Goal: Information Seeking & Learning: Compare options

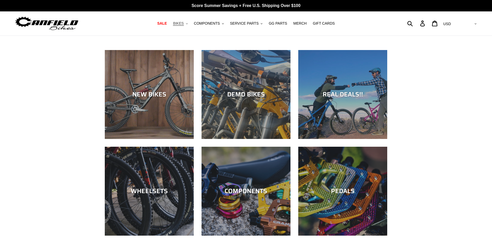
click at [184, 25] on span "BIKES" at bounding box center [178, 23] width 11 height 4
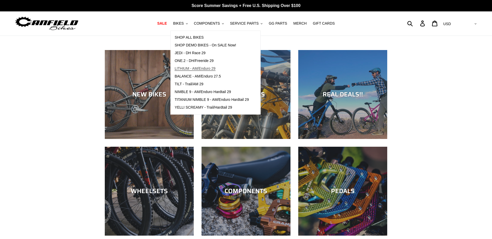
click at [193, 69] on span "LITHIUM - AM/Enduro 29" at bounding box center [195, 68] width 41 height 4
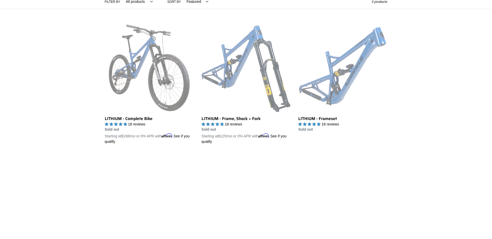
scroll to position [130, 0]
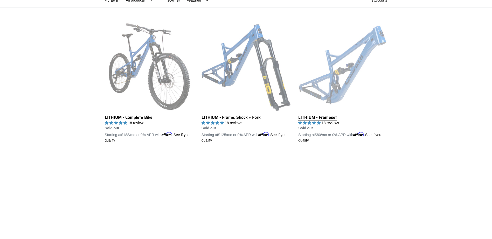
click at [318, 119] on link "LITHIUM - Frameset" at bounding box center [342, 82] width 89 height 121
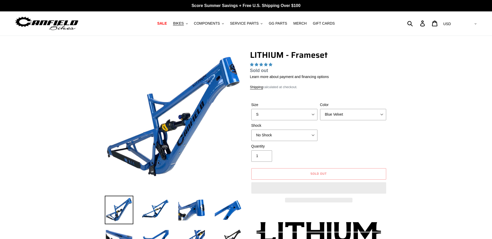
select select "highest-rating"
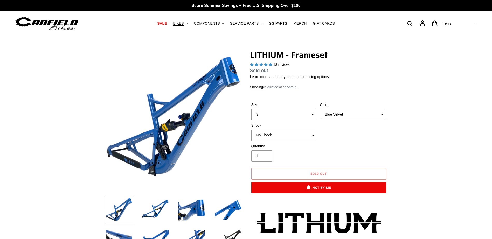
click at [353, 115] on select "Blue Velvet Stealth Black" at bounding box center [353, 114] width 66 height 11
select select "Stealth Black"
click at [320, 115] on select "Blue Velvet Stealth Black" at bounding box center [353, 114] width 66 height 11
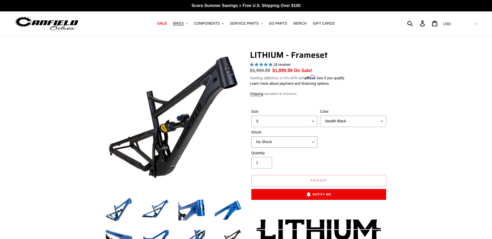
click at [272, 143] on select "No Shock Öhlins TTX2 Air Cane Creek DB Kitsuma Air Fox FLOAT X2 Factory Cane Cr…" at bounding box center [284, 141] width 66 height 11
click at [251, 136] on select "No Shock Öhlins TTX2 Air Cane Creek DB Kitsuma Air Fox FLOAT X2 Factory Cane Cr…" at bounding box center [284, 141] width 66 height 11
click at [277, 146] on select "No Shock Öhlins TTX2 Air Cane Creek DB Kitsuma Air Fox FLOAT X2 Factory Cane Cr…" at bounding box center [284, 141] width 66 height 11
click at [251, 136] on select "No Shock Öhlins TTX2 Air Cane Creek DB Kitsuma Air Fox FLOAT X2 Factory Cane Cr…" at bounding box center [284, 141] width 66 height 11
click at [287, 143] on select "No Shock Öhlins TTX2 Air Cane Creek DB Kitsuma Air Fox FLOAT X2 Factory Cane Cr…" at bounding box center [284, 141] width 66 height 11
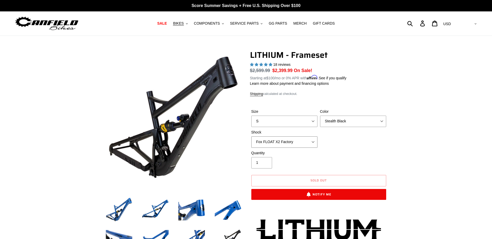
select select "Öhlins TTX2 Air"
click at [251, 136] on select "No Shock Öhlins TTX2 Air Cane Creek DB Kitsuma Air Fox FLOAT X2 Factory Cane Cr…" at bounding box center [284, 141] width 66 height 11
click at [335, 142] on div "Size S M L XL Color Blue Velvet Stealth Black Shock No Shock Öhlins TTX2 Air" at bounding box center [318, 129] width 137 height 41
click at [292, 123] on select "S M L XL" at bounding box center [284, 121] width 66 height 11
click at [358, 131] on div "Size S M L XL Color Blue Velvet Stealth Black Shock No Shock Öhlins TTX2 Air" at bounding box center [318, 129] width 137 height 41
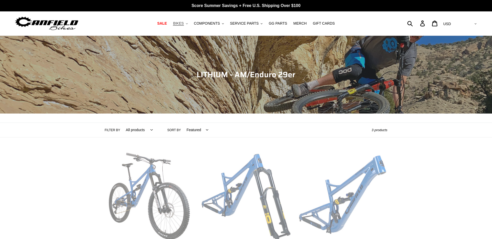
click at [190, 23] on button "BIKES .cls-1{fill:#231f20}" at bounding box center [180, 23] width 20 height 7
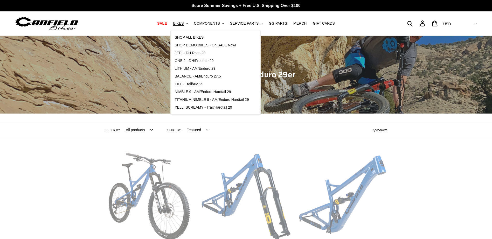
click at [194, 62] on span "ONE.2 - DH/Freeride 29" at bounding box center [194, 61] width 39 height 4
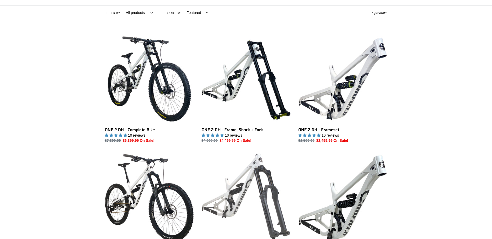
scroll to position [130, 0]
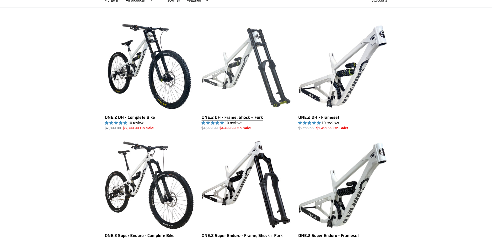
click at [247, 120] on link "ONE.2 DH - Frame, Shock + Fork" at bounding box center [245, 76] width 89 height 109
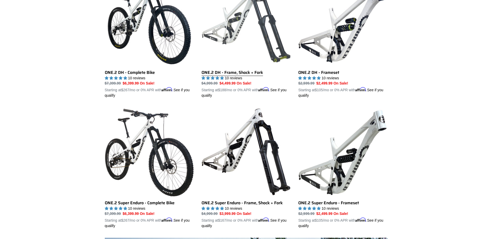
scroll to position [259, 0]
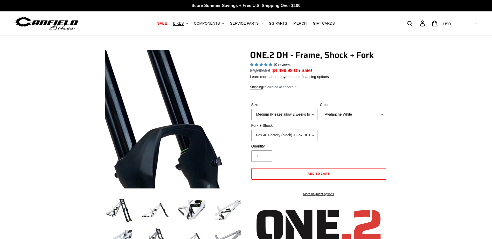
select select "highest-rating"
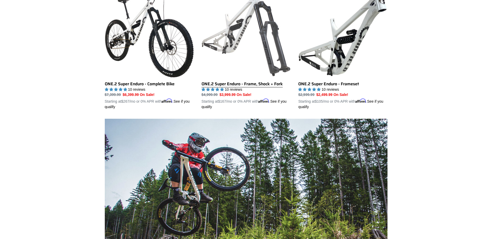
scroll to position [285, 0]
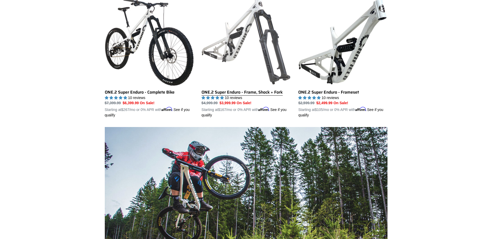
click at [242, 87] on link "ONE.2 Super Enduro - Frame, Shock + Fork" at bounding box center [245, 57] width 89 height 121
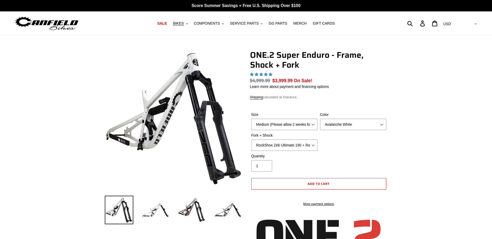
select select "highest-rating"
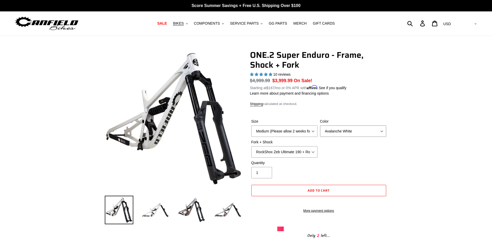
click at [361, 134] on select "Avalanche White Bentonite Grey" at bounding box center [353, 131] width 66 height 11
select select "Bentonite Grey"
click at [320, 126] on select "Avalanche White Bentonite Grey" at bounding box center [353, 131] width 66 height 11
